Goal: Find contact information: Find contact information

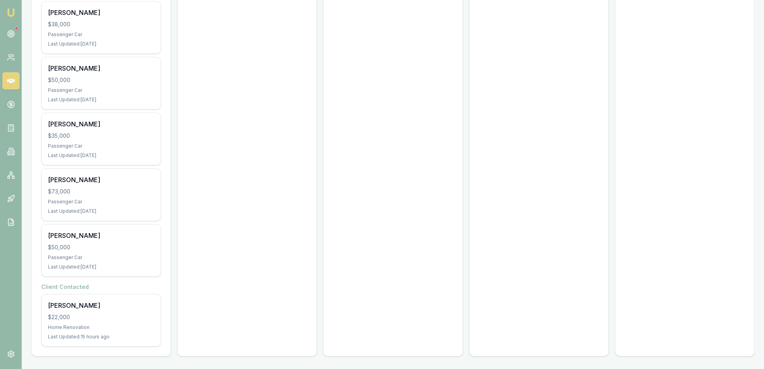
scroll to position [809, 0]
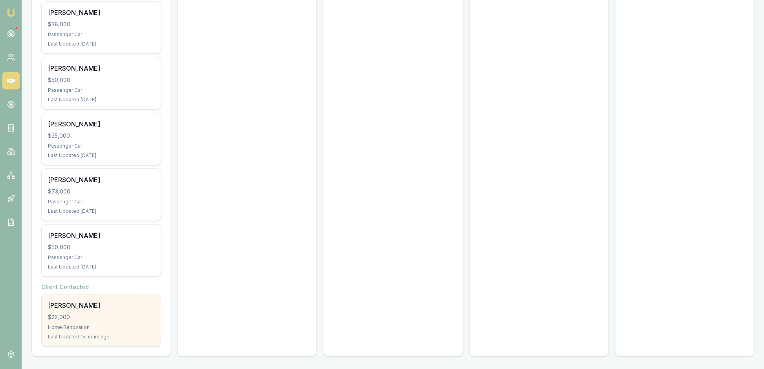
click at [115, 315] on div "[PERSON_NAME] $22,000 Home Renovation Last Updated: 15 hours ago" at bounding box center [101, 321] width 119 height 52
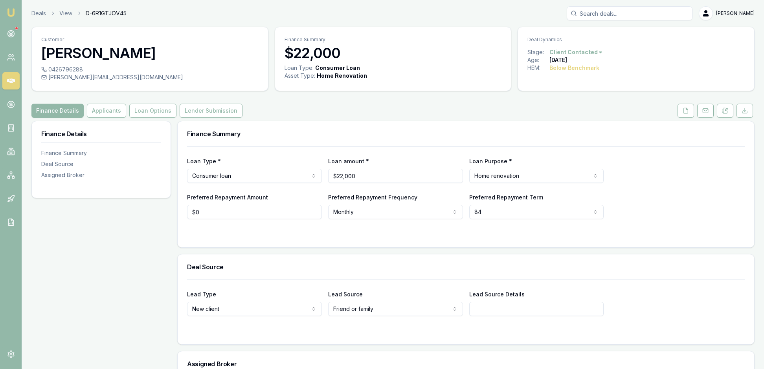
click at [616, 60] on html "Emu Broker Deals View D-6R1GTJOV45 Rachael Connors Toggle Menu Customer Carolin…" at bounding box center [382, 184] width 764 height 369
click at [664, 71] on html "Emu Broker Deals View D-6R1GTJOV45 Rachael Connors Toggle Menu Customer Carolin…" at bounding box center [382, 184] width 764 height 369
click at [507, 115] on html "Emu Broker Deals View D-6R1GTJOV45 Rachael Connors Toggle Menu Customer Carolin…" at bounding box center [382, 184] width 764 height 369
drag, startPoint x: 102, startPoint y: 75, endPoint x: 56, endPoint y: 75, distance: 46.4
click at [56, 73] on div "0426796288" at bounding box center [149, 70] width 217 height 8
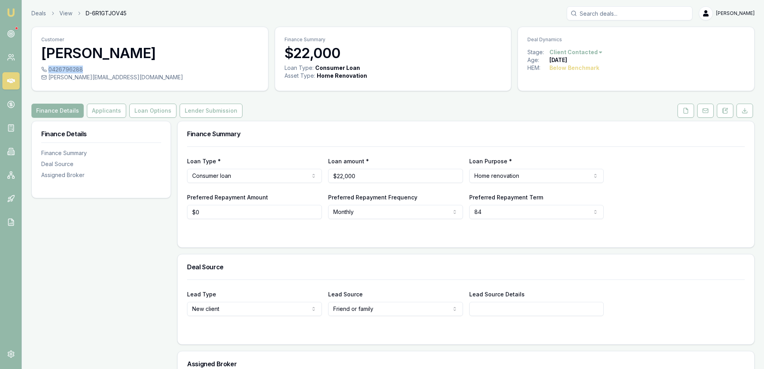
copy div "0426796288"
drag, startPoint x: 180, startPoint y: 86, endPoint x: 56, endPoint y: 86, distance: 124.1
click at [56, 81] on div "caroline.geerlings2022@outlook.com" at bounding box center [149, 77] width 217 height 8
copy div "caroline.geerlings2022@outlook.com"
